Goal: Information Seeking & Learning: Learn about a topic

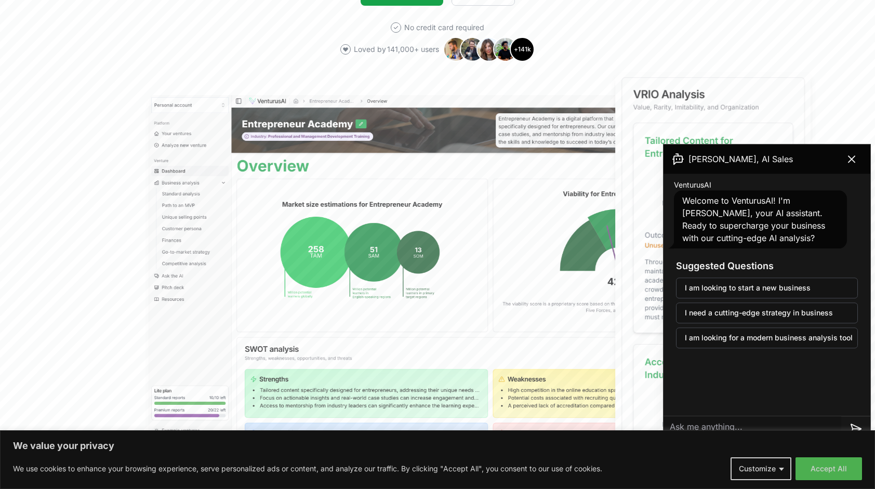
scroll to position [252, 0]
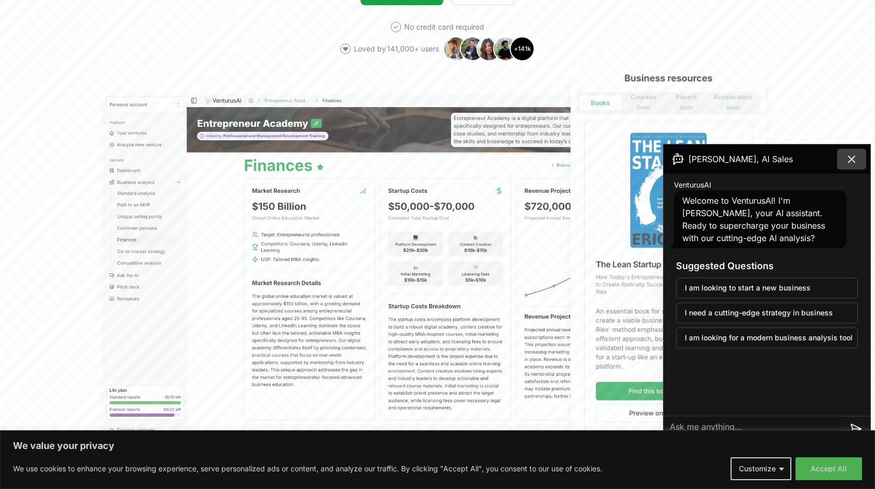
click at [849, 156] on icon at bounding box center [851, 159] width 6 height 6
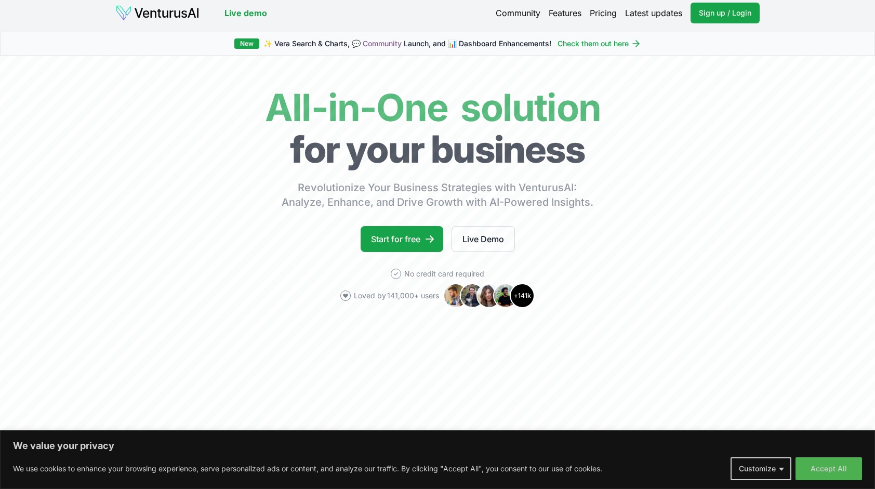
scroll to position [0, 0]
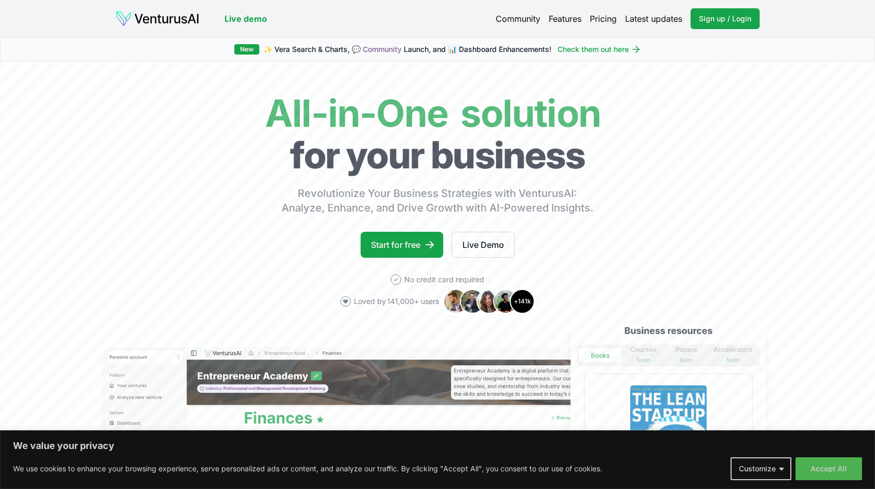
click at [238, 17] on link "Live demo" at bounding box center [245, 18] width 43 height 12
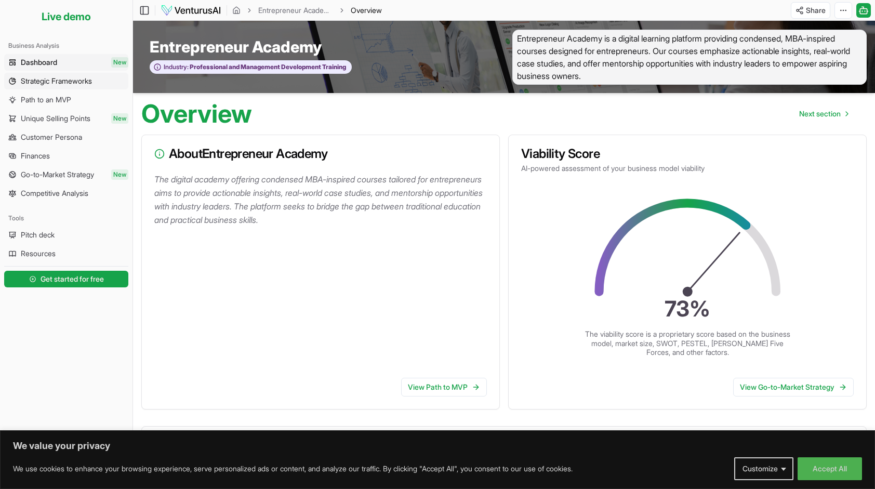
click at [59, 83] on span "Strategic Frameworks" at bounding box center [56, 81] width 71 height 10
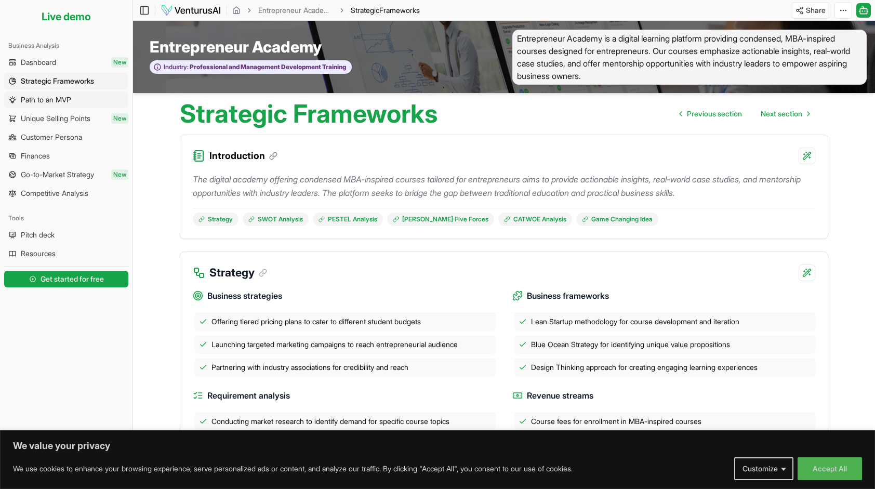
click at [50, 103] on span "Path to an MVP" at bounding box center [46, 100] width 50 height 10
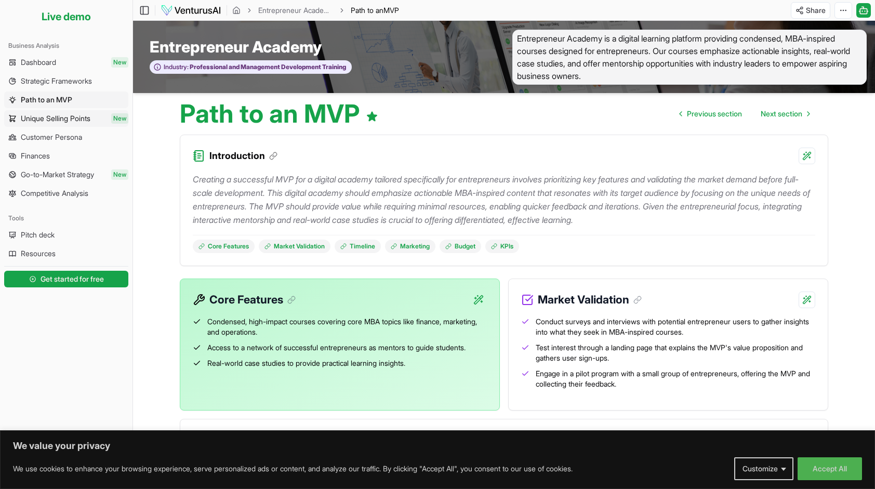
click at [52, 119] on span "Unique Selling Points" at bounding box center [56, 118] width 70 height 10
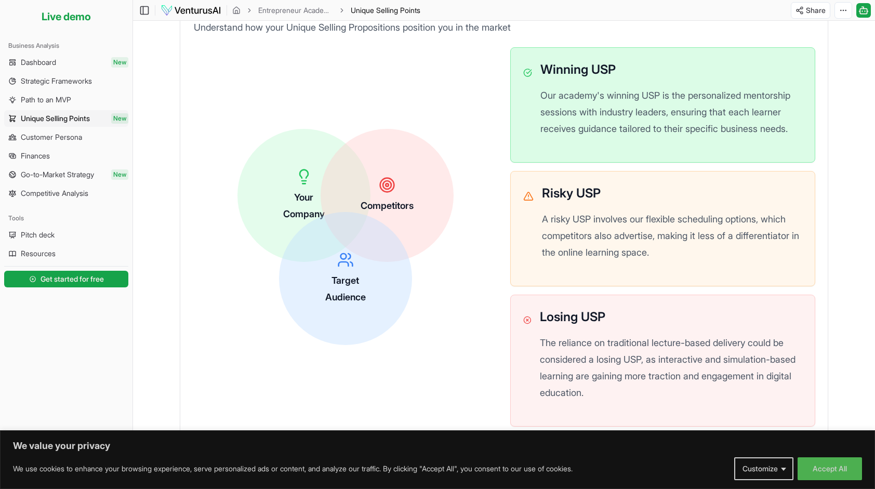
scroll to position [286, 0]
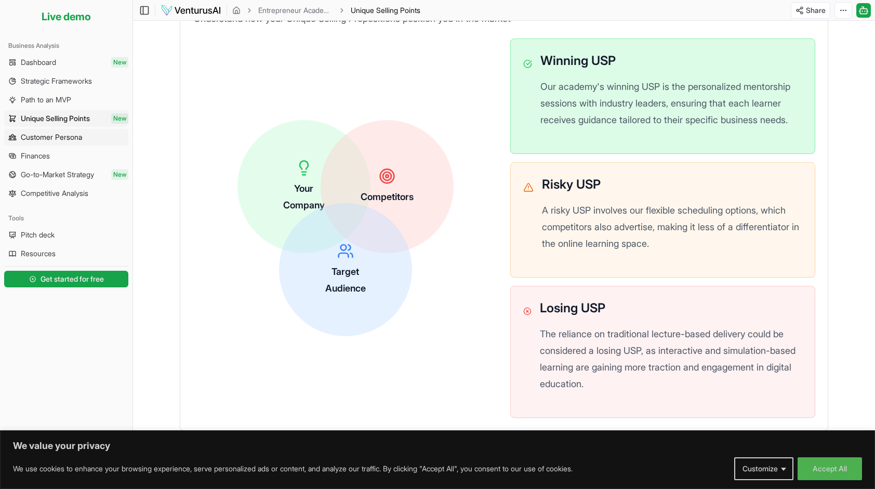
click at [34, 139] on span "Customer Persona" at bounding box center [51, 137] width 61 height 10
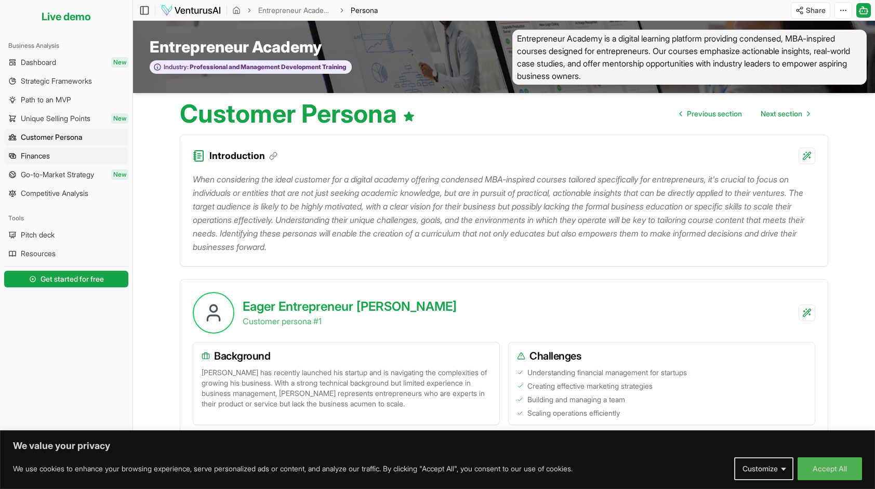
click at [39, 154] on span "Finances" at bounding box center [35, 156] width 29 height 10
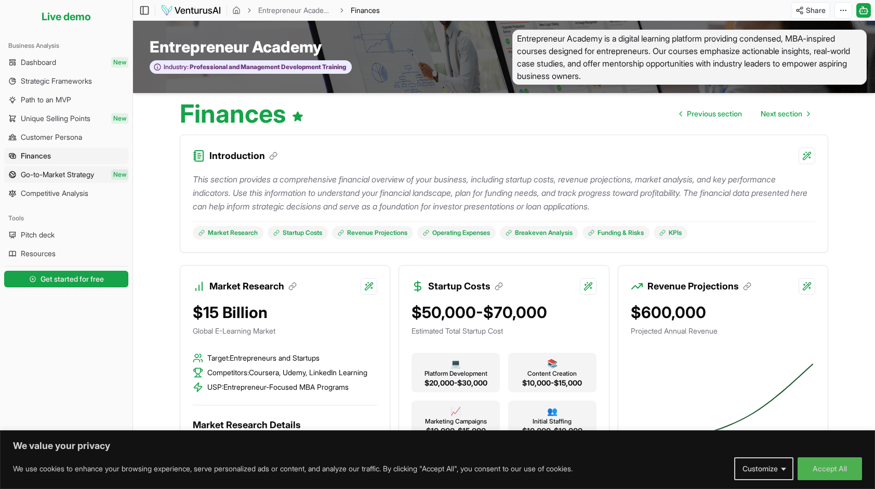
click at [46, 179] on span "Go-to-Market Strategy" at bounding box center [57, 174] width 73 height 10
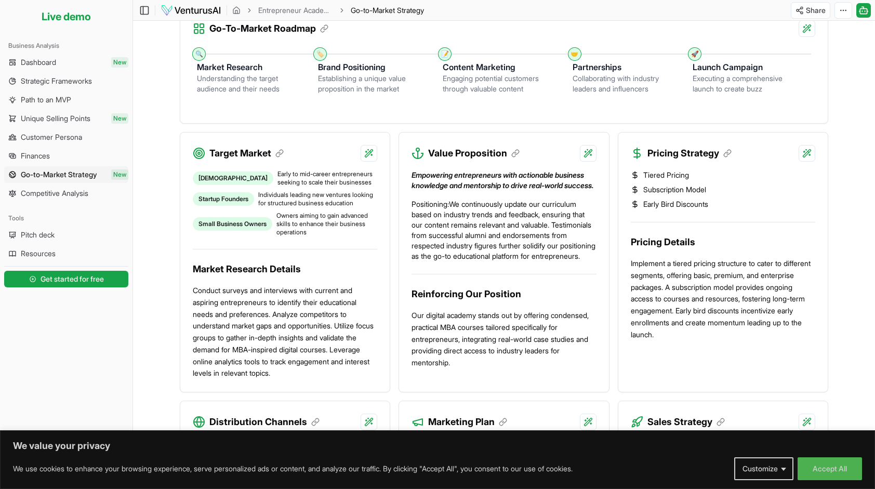
scroll to position [272, 0]
click at [65, 192] on span "Competitive Analysis" at bounding box center [55, 193] width 68 height 10
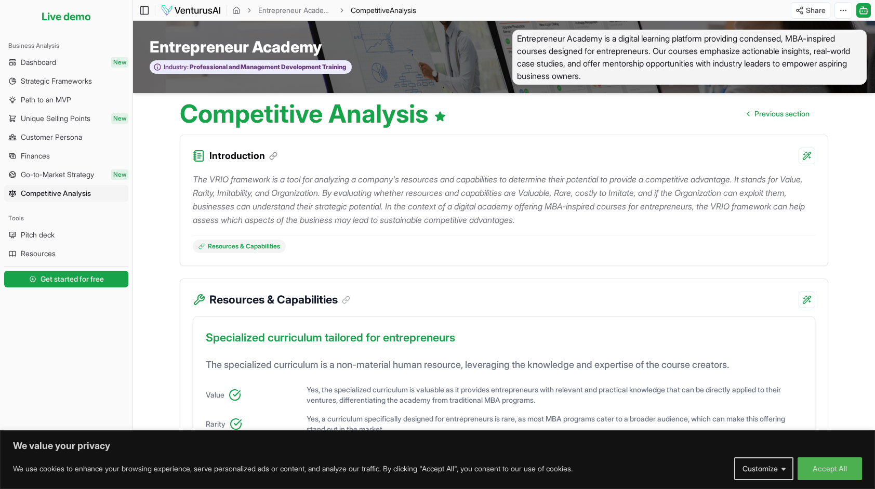
click at [191, 11] on img at bounding box center [191, 10] width 61 height 12
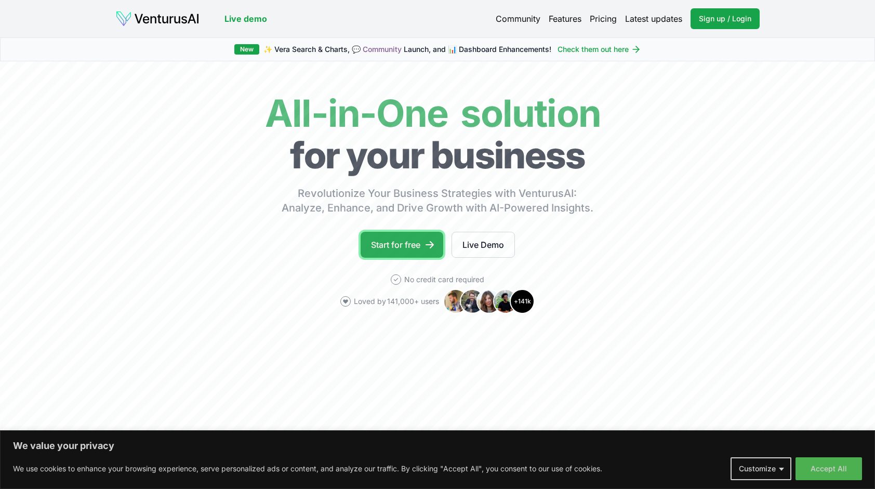
click at [386, 246] on link "Start for free" at bounding box center [401, 245] width 83 height 26
